Goal: Information Seeking & Learning: Check status

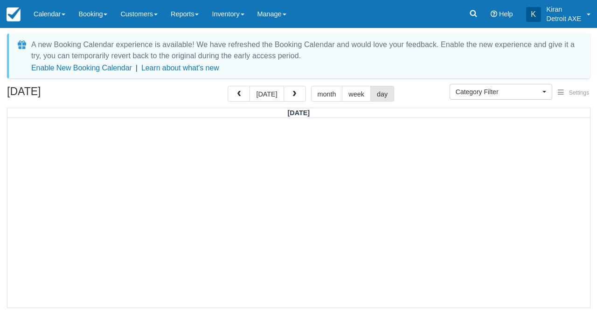
select select
click at [269, 92] on button "[DATE]" at bounding box center [266, 94] width 34 height 16
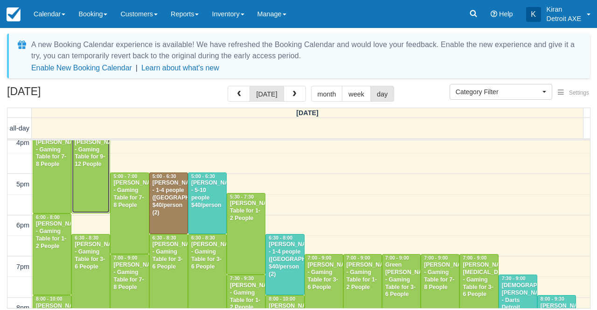
scroll to position [172, 0]
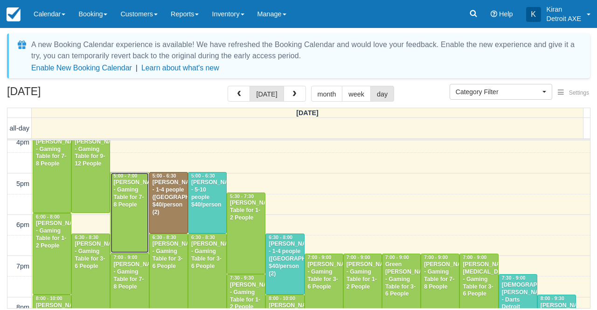
click at [121, 223] on div at bounding box center [129, 212] width 38 height 81
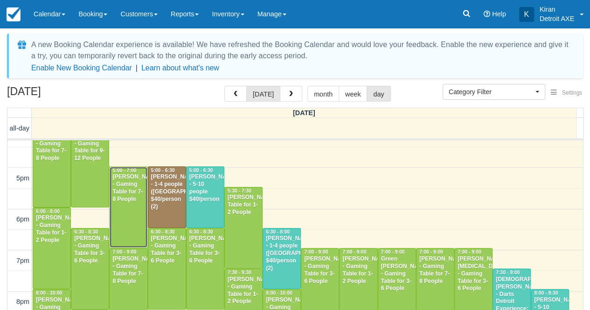
scroll to position [184, 0]
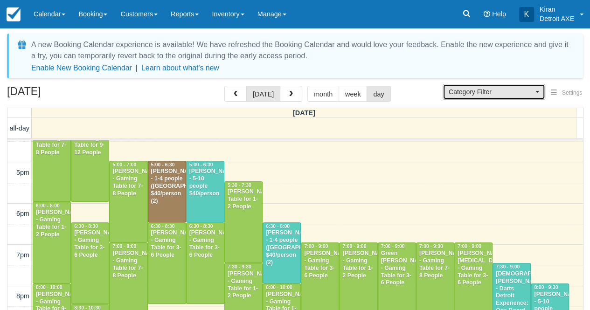
click at [528, 96] on button "Category Filter" at bounding box center [493, 92] width 103 height 16
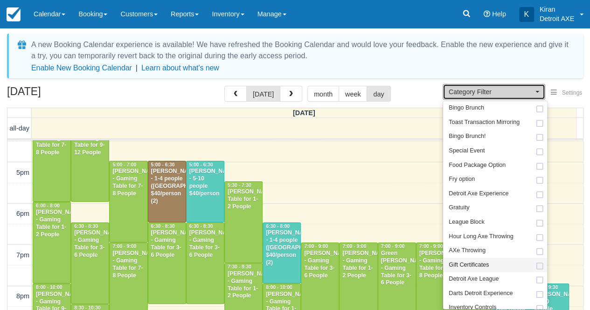
scroll to position [104, 0]
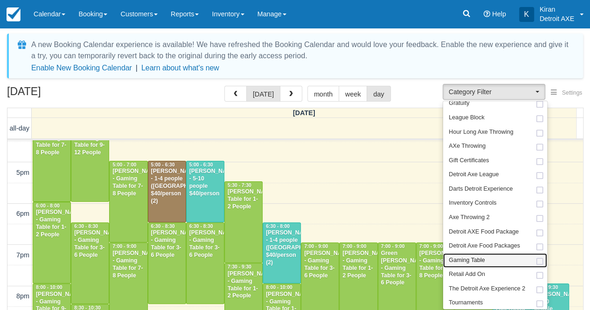
click at [542, 261] on span at bounding box center [540, 262] width 10 height 6
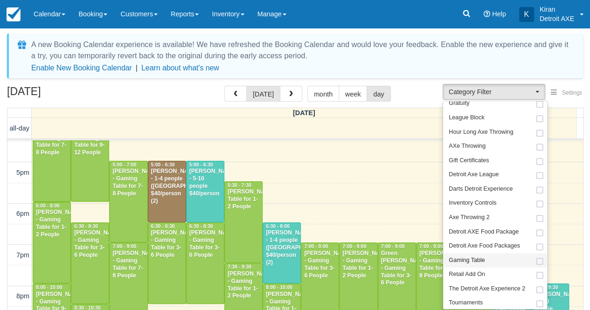
select select "6"
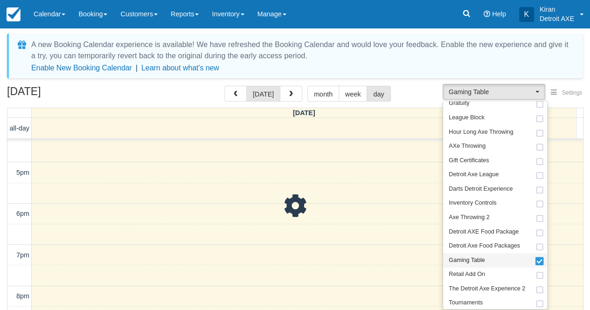
scroll to position [147, 0]
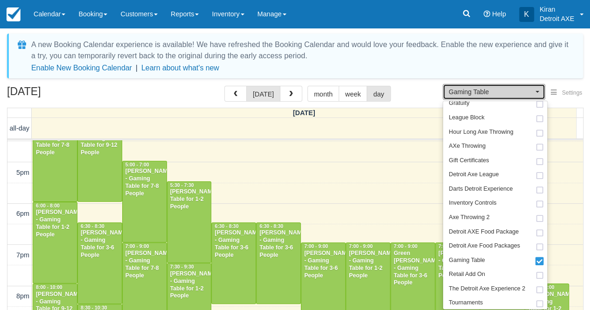
click at [515, 96] on button "Gaming Table" at bounding box center [493, 92] width 103 height 16
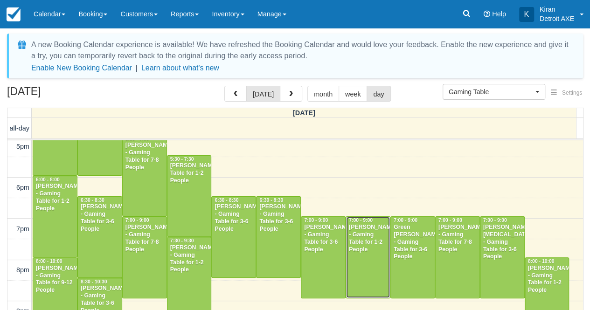
scroll to position [251, 0]
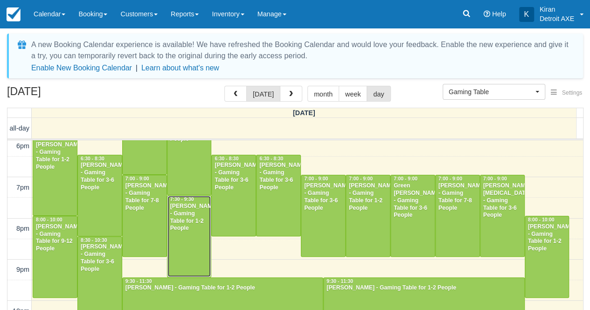
drag, startPoint x: 175, startPoint y: 231, endPoint x: 170, endPoint y: 276, distance: 45.0
click at [170, 276] on div at bounding box center [189, 236] width 44 height 81
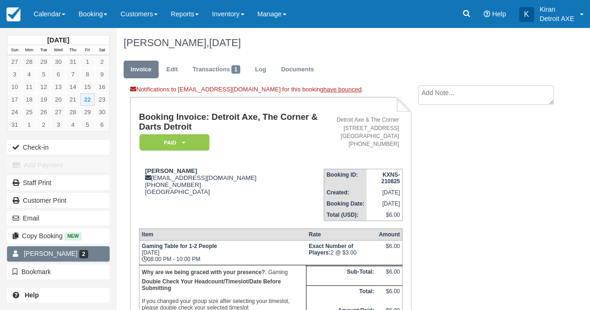
click at [73, 252] on link "Ethan Gross 2" at bounding box center [58, 253] width 103 height 15
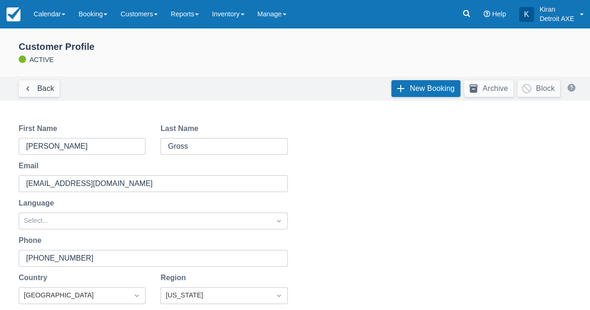
click at [73, 252] on input "+15864040399" at bounding box center [152, 258] width 252 height 17
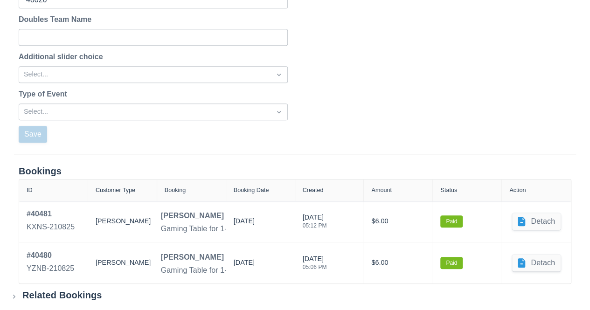
scroll to position [379, 0]
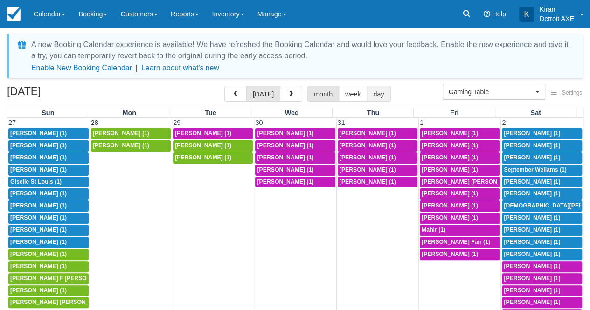
click at [377, 89] on button "day" at bounding box center [378, 94] width 24 height 16
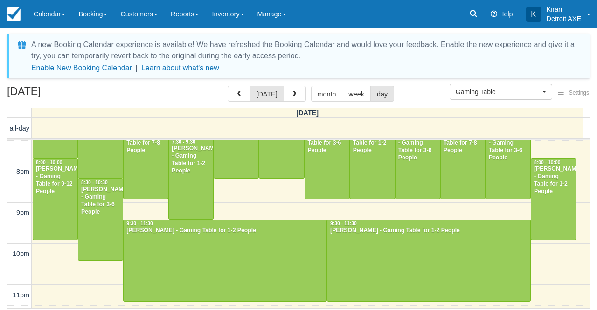
scroll to position [398, 0]
